Goal: Task Accomplishment & Management: Use online tool/utility

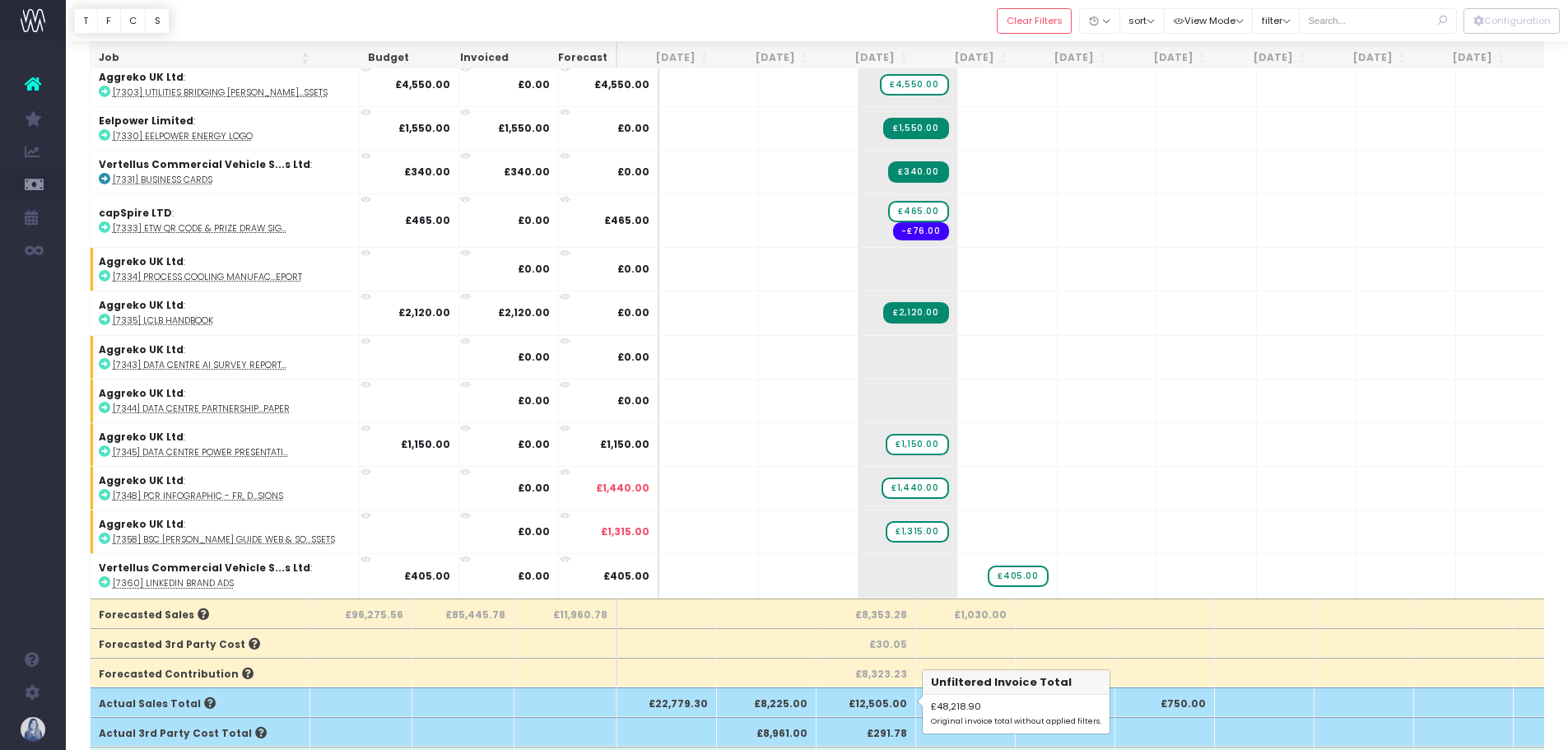
scroll to position [82, 0]
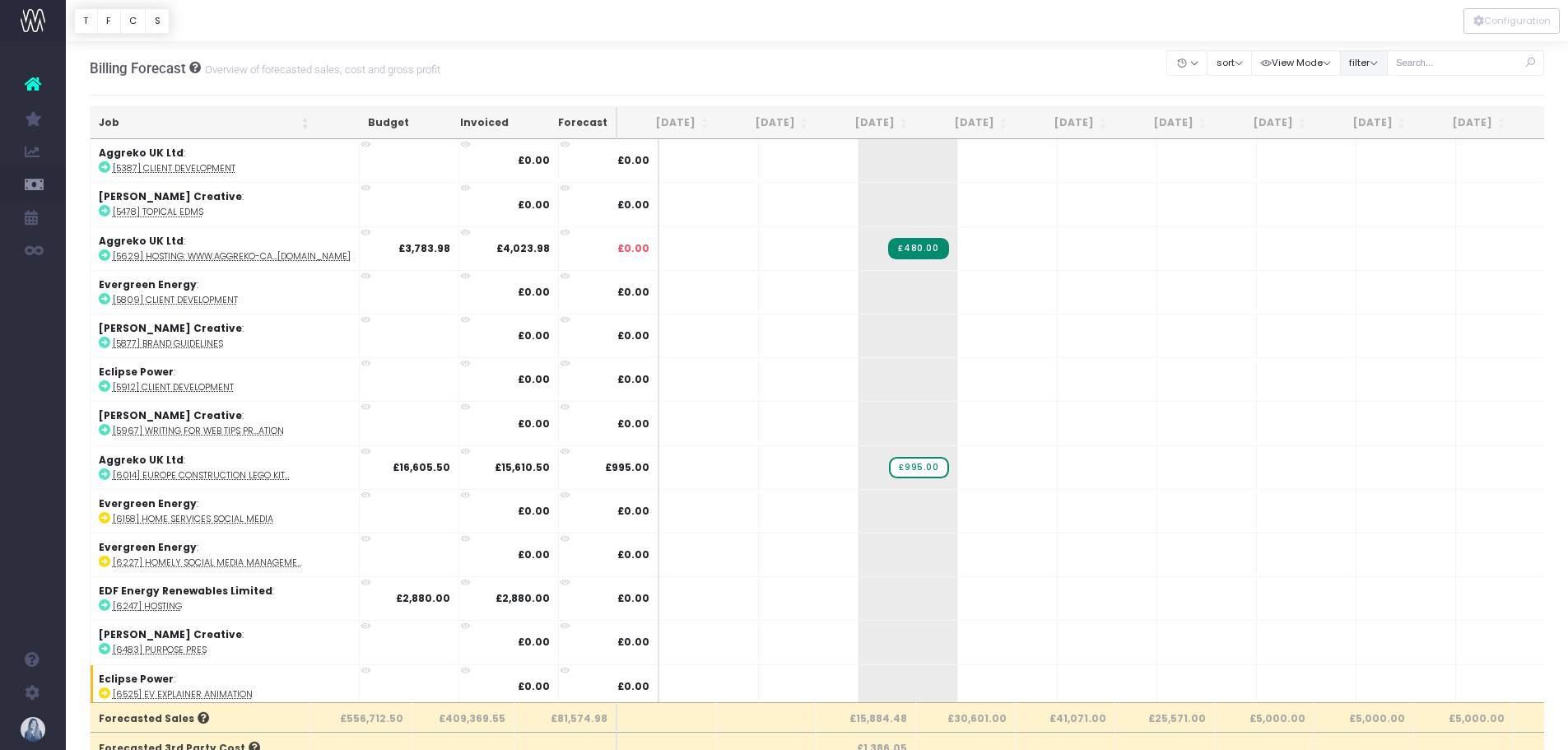
click at [1354, 64] on button "filter" at bounding box center [1363, 63] width 48 height 26
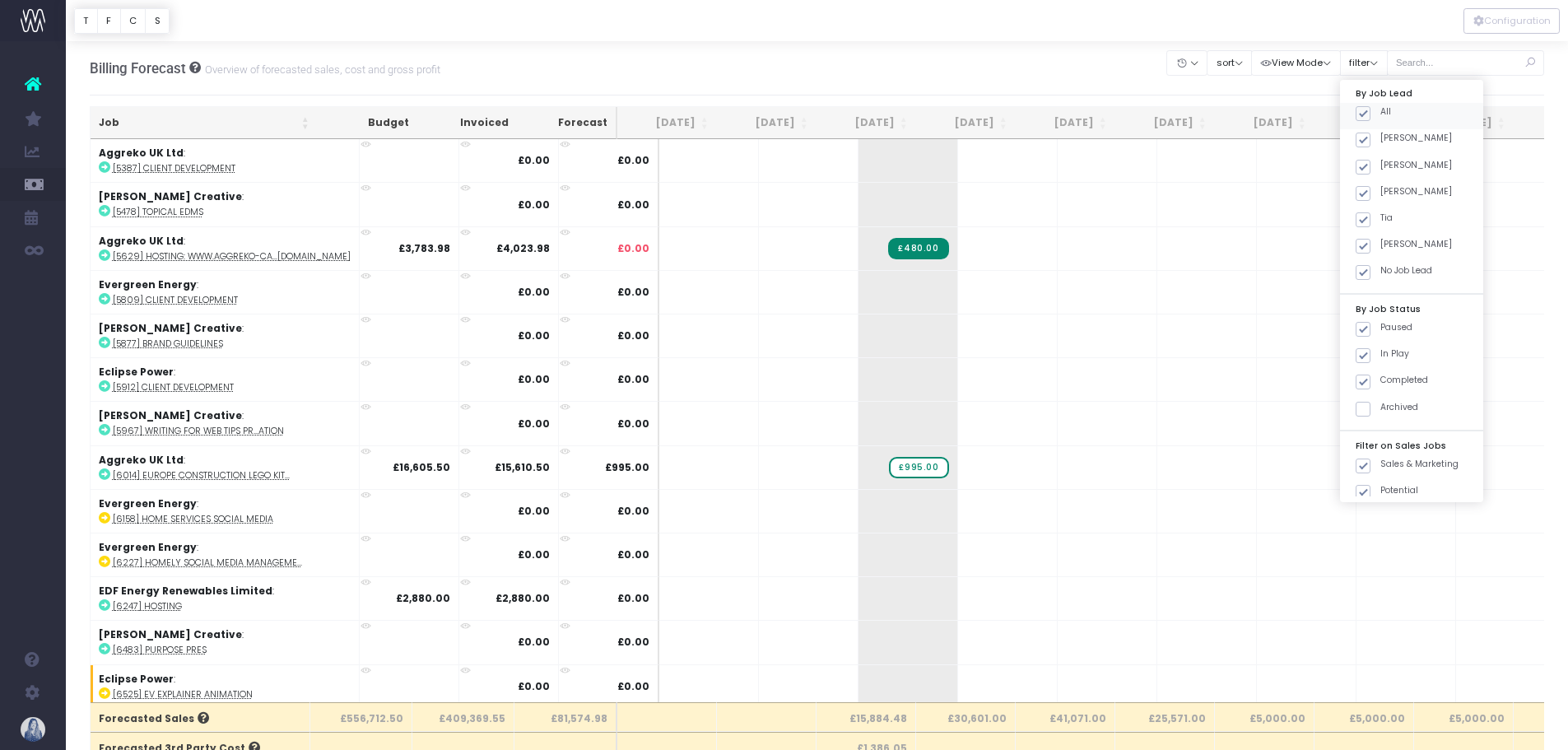
click at [1368, 110] on span at bounding box center [1362, 113] width 15 height 15
click at [1380, 110] on input "All" at bounding box center [1385, 110] width 11 height 11
checkbox input "false"
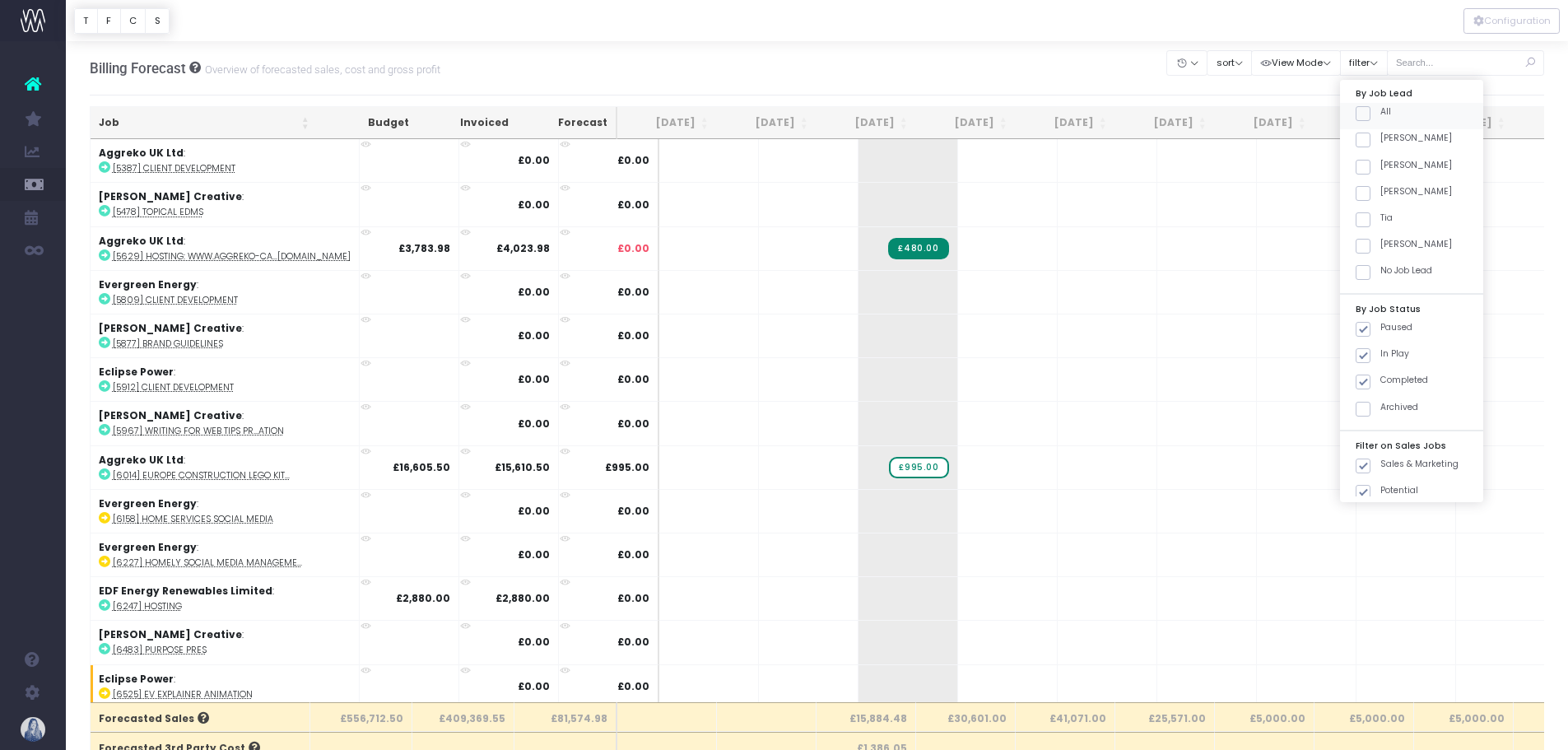
checkbox input "false"
click at [1368, 144] on span at bounding box center [1362, 140] width 15 height 15
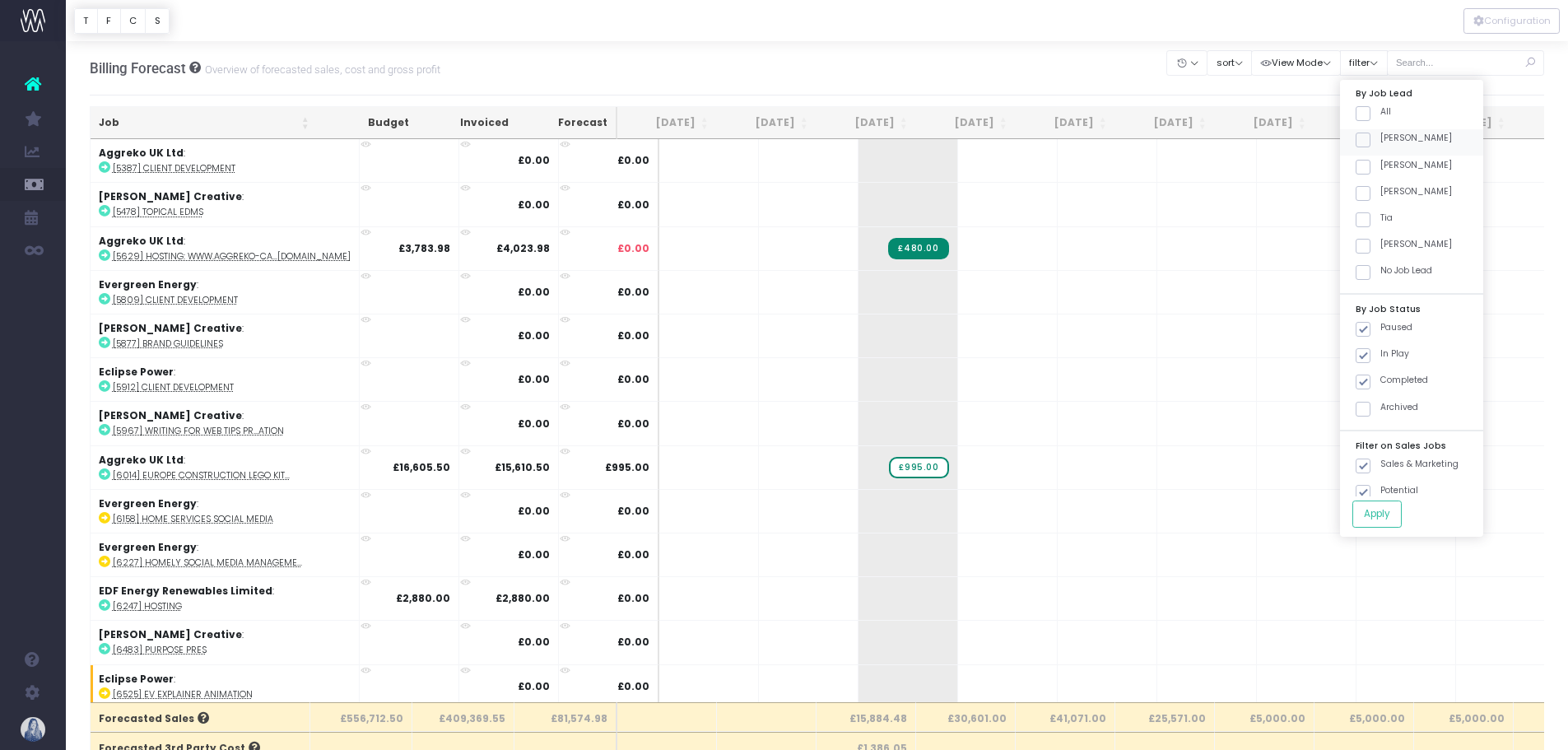
click at [1380, 142] on input "[PERSON_NAME]" at bounding box center [1385, 137] width 11 height 11
checkbox input "true"
click at [1378, 509] on button "Apply" at bounding box center [1376, 514] width 49 height 27
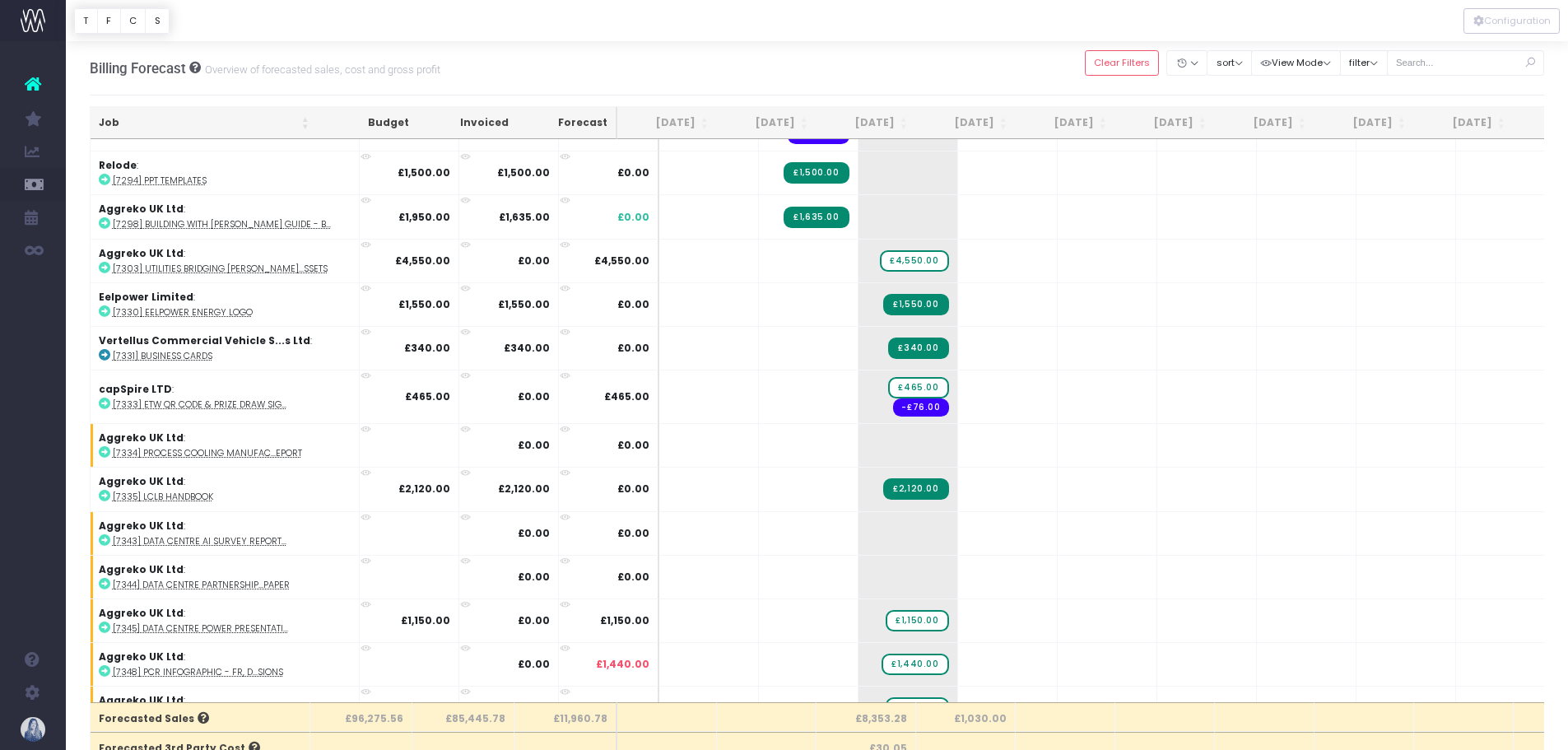
scroll to position [1153, 0]
